Goal: Transaction & Acquisition: Purchase product/service

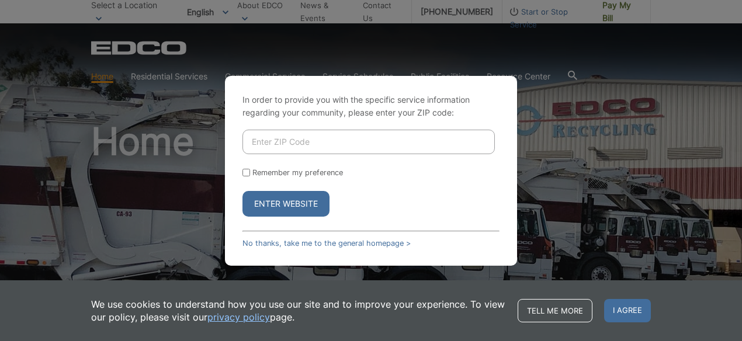
click at [435, 148] on input "Enter ZIP Code" at bounding box center [369, 142] width 252 height 25
type input "92131"
click at [243, 191] on button "Enter Website" at bounding box center [286, 204] width 87 height 26
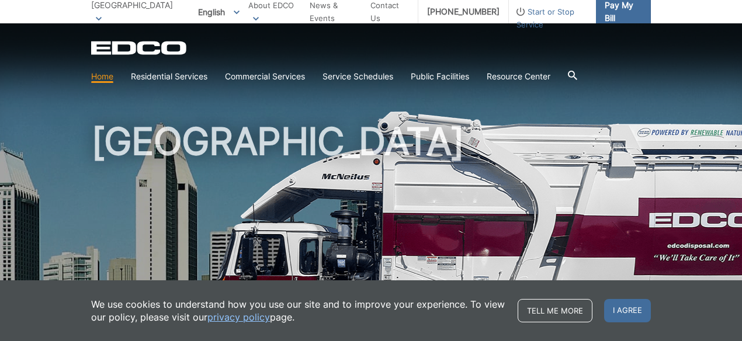
click at [622, 20] on link "Pay My Bill" at bounding box center [623, 11] width 55 height 23
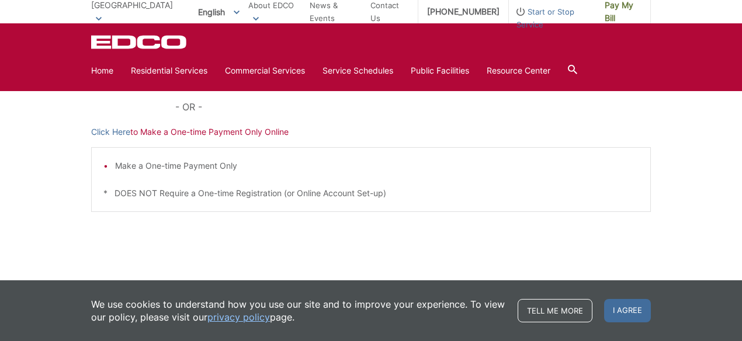
scroll to position [394, 0]
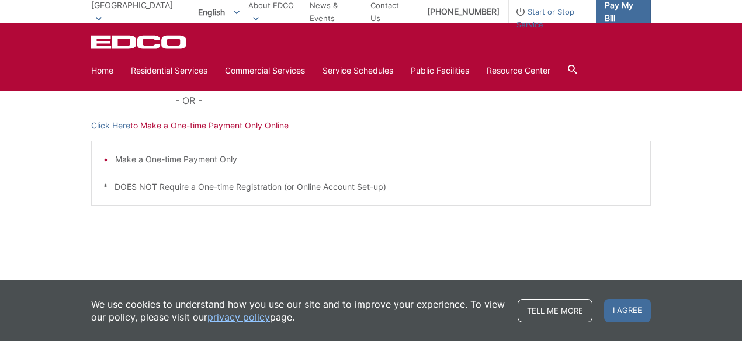
click at [619, 6] on span "Pay My Bill" at bounding box center [623, 12] width 37 height 26
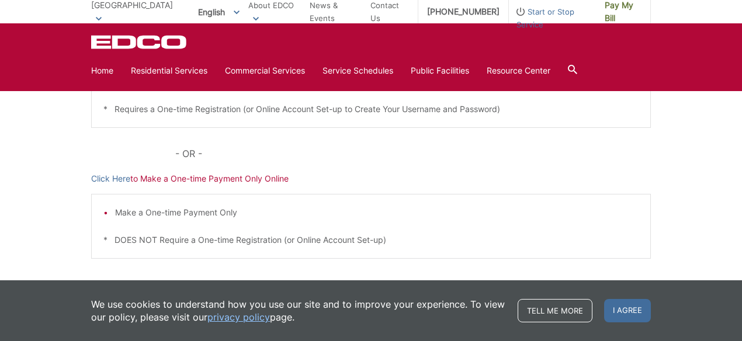
scroll to position [394, 0]
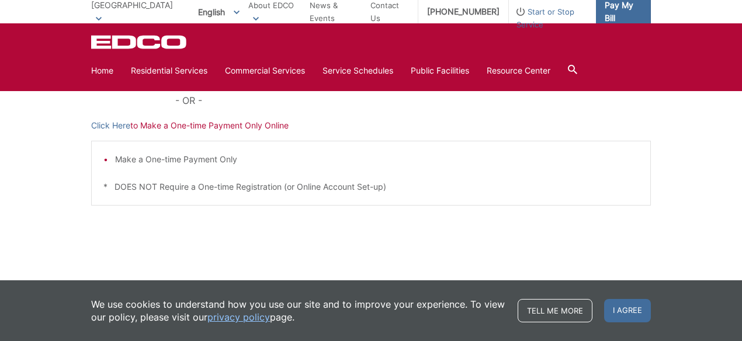
click at [618, 13] on span "Pay My Bill" at bounding box center [623, 12] width 37 height 26
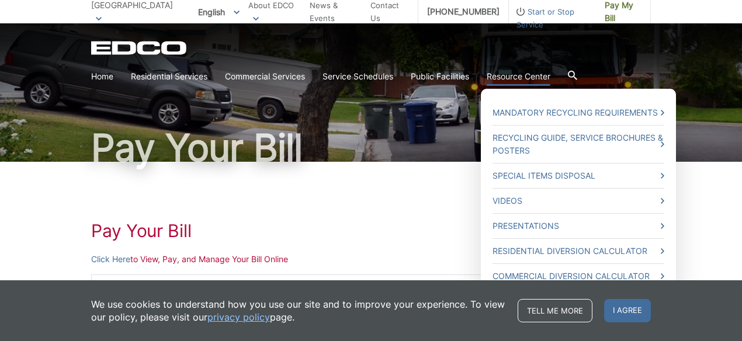
scroll to position [49, 0]
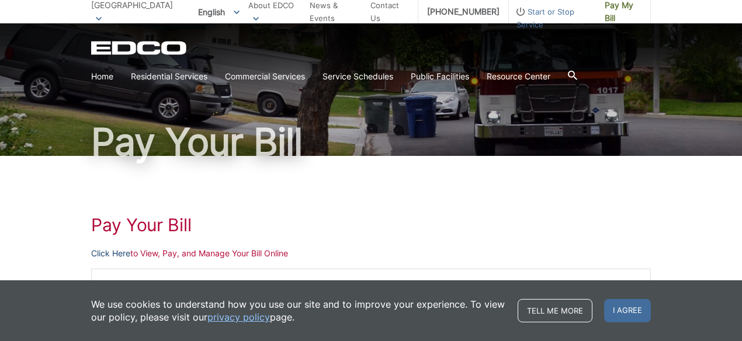
click at [114, 250] on link "Click Here" at bounding box center [110, 253] width 39 height 13
